Goal: Complete application form

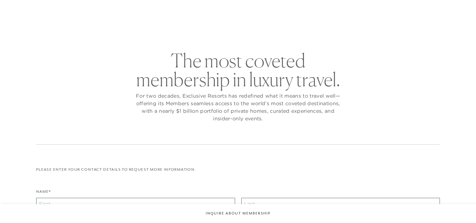
checkbox input "false"
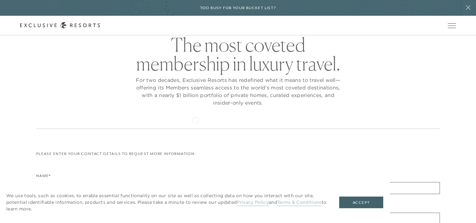
scroll to position [94, 0]
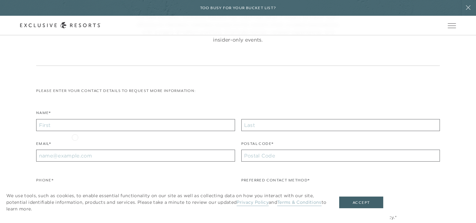
click at [75, 136] on div "Name*" at bounding box center [135, 123] width 199 height 28
click at [64, 125] on input "Name*" at bounding box center [135, 125] width 199 height 12
type input "[PERSON_NAME]"
type input "[EMAIL_ADDRESS][DOMAIN_NAME]"
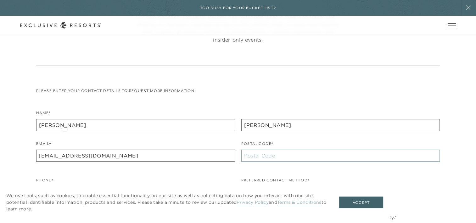
type input "25425"
type input "[PHONE_NUMBER]"
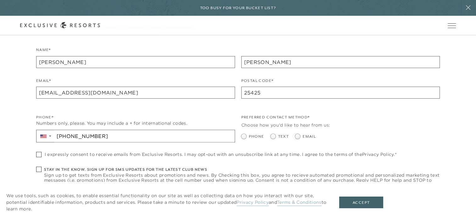
click at [296, 135] on span at bounding box center [297, 136] width 5 height 5
radio input "true"
click at [40, 157] on div "I expressly consent to receive emails from Exclusive Resorts. I may opt-out wit…" at bounding box center [216, 158] width 360 height 12
click at [35, 153] on div "The most coveted membership in luxury travel. For two decades, Exclusive Resort…" at bounding box center [237, 70] width 443 height 322
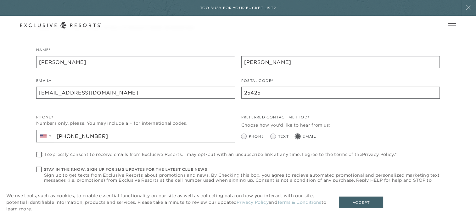
click at [40, 153] on span at bounding box center [38, 154] width 5 height 5
checkbox input "true"
click at [38, 168] on span at bounding box center [38, 168] width 5 height 5
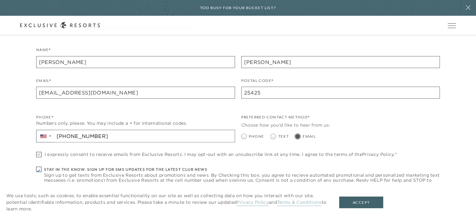
checkbox input "true"
click at [359, 201] on button "Accept" at bounding box center [361, 202] width 44 height 12
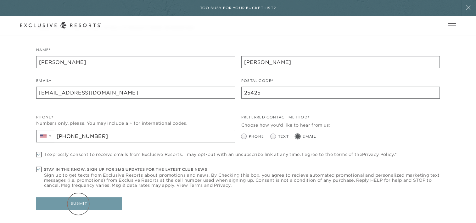
click at [78, 203] on button "Submit" at bounding box center [79, 203] width 86 height 13
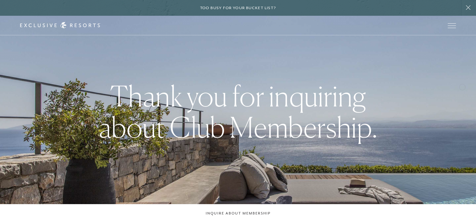
click at [462, 86] on div "Thank you for inquiring about Club Membership." at bounding box center [238, 111] width 476 height 223
